Goal: Task Accomplishment & Management: Use online tool/utility

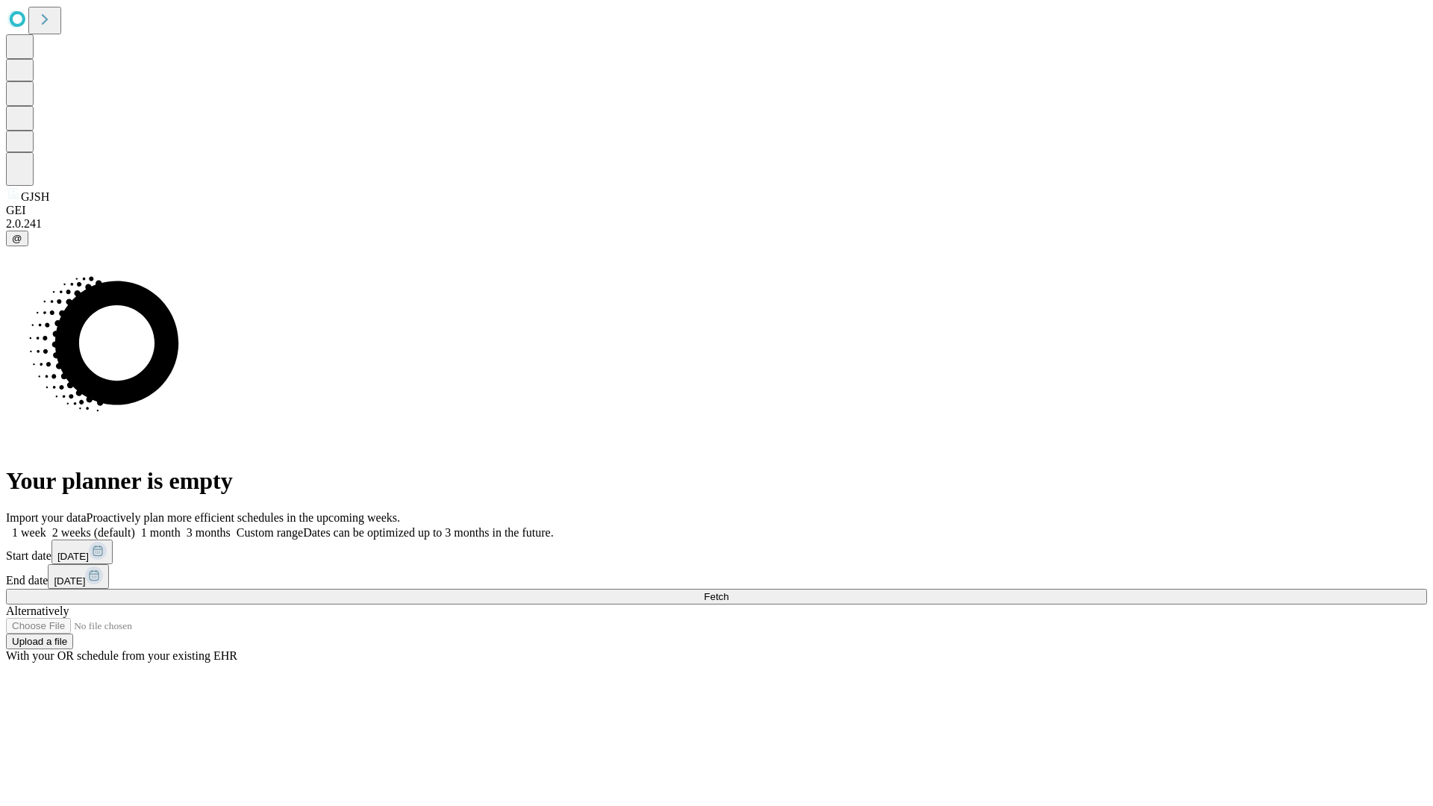
click at [728, 591] on span "Fetch" at bounding box center [716, 596] width 25 height 11
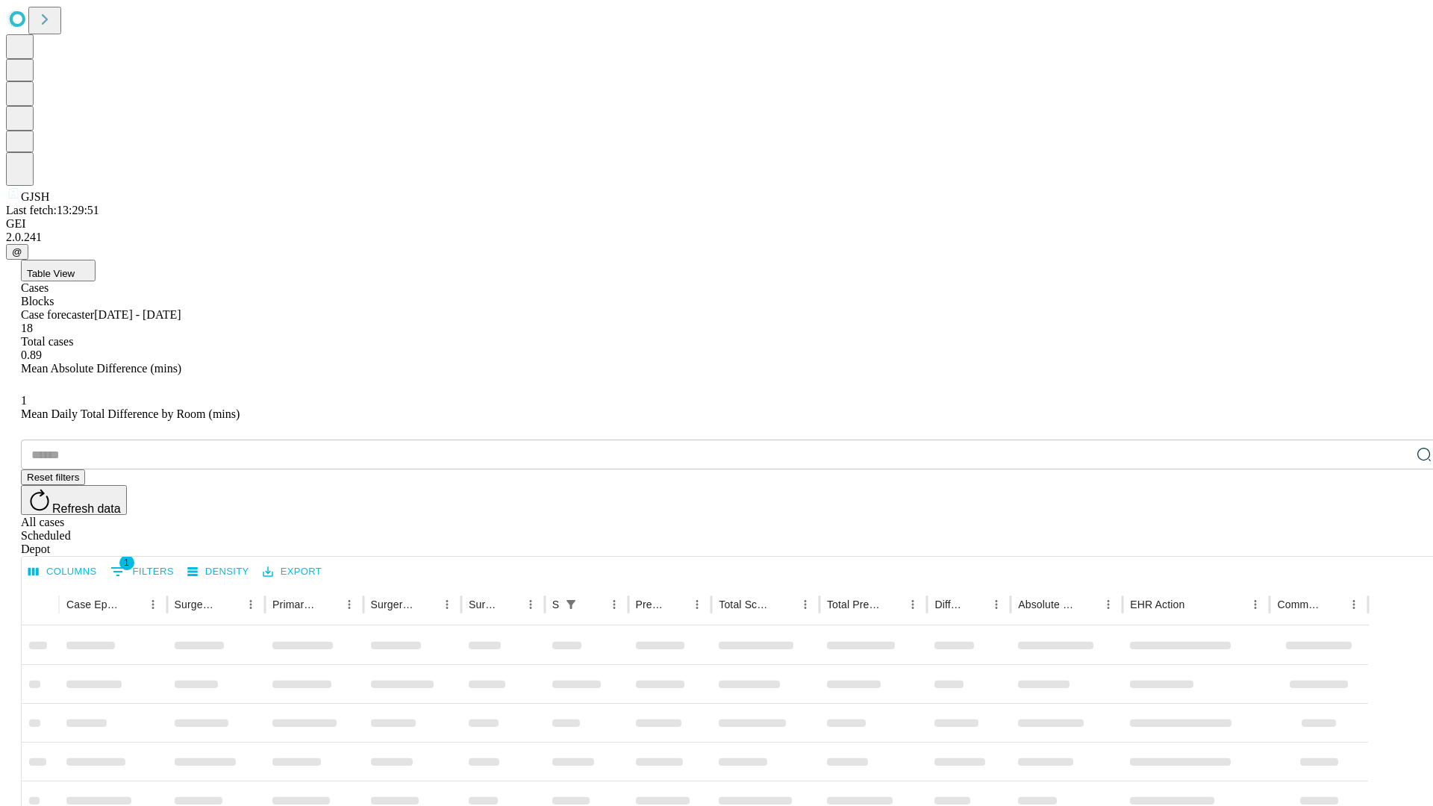
click at [1394, 543] on div "Depot" at bounding box center [731, 549] width 1421 height 13
